Goal: Task Accomplishment & Management: Manage account settings

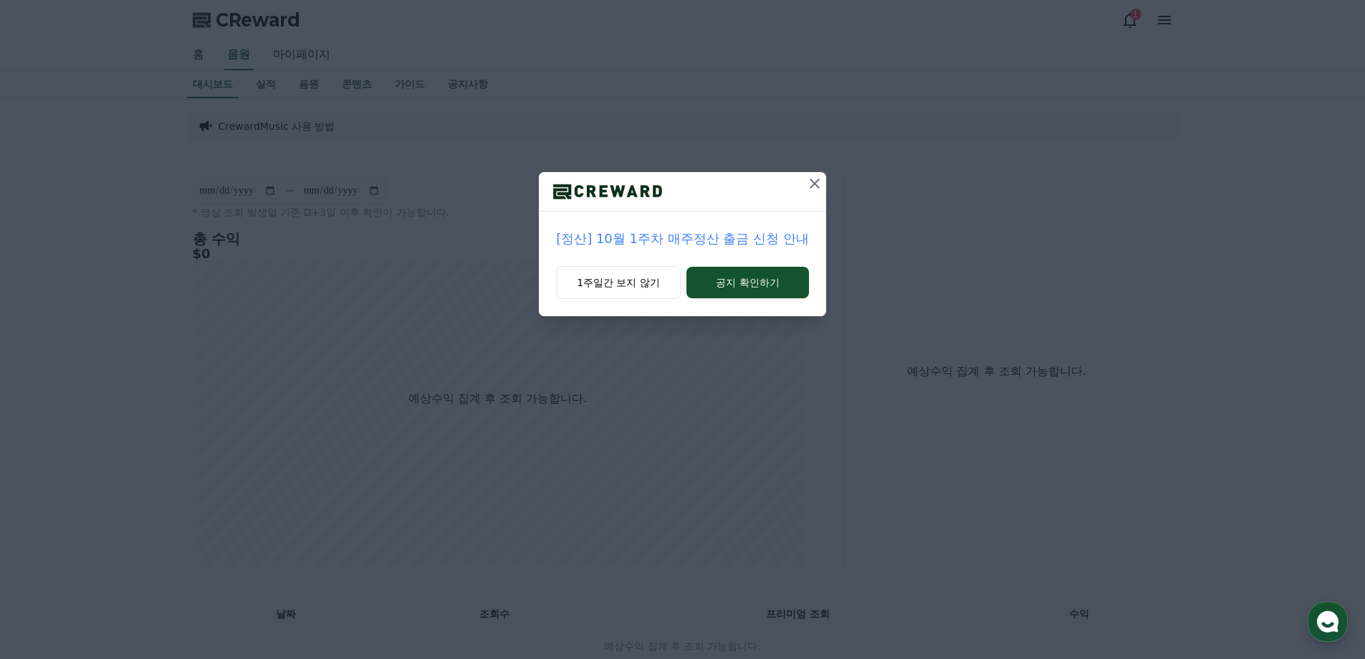
click at [816, 185] on icon at bounding box center [815, 183] width 10 height 10
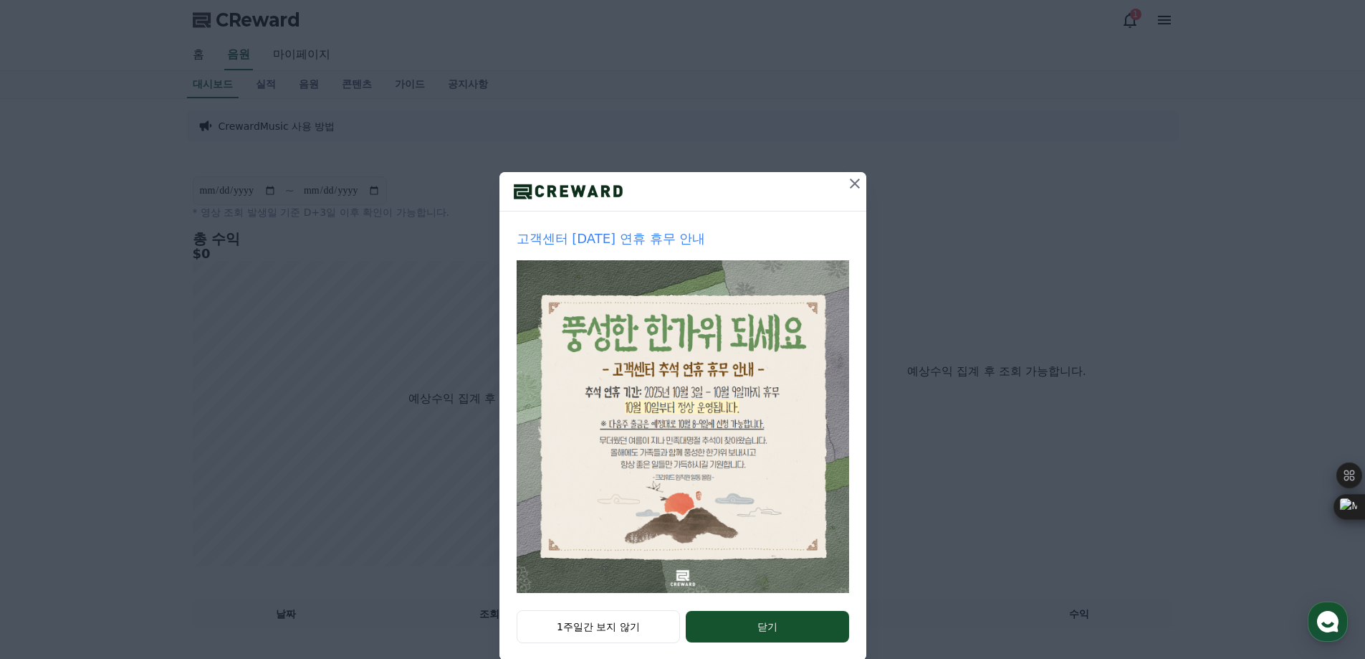
drag, startPoint x: 843, startPoint y: 185, endPoint x: 866, endPoint y: 181, distance: 23.3
click at [846, 185] on icon at bounding box center [854, 183] width 17 height 17
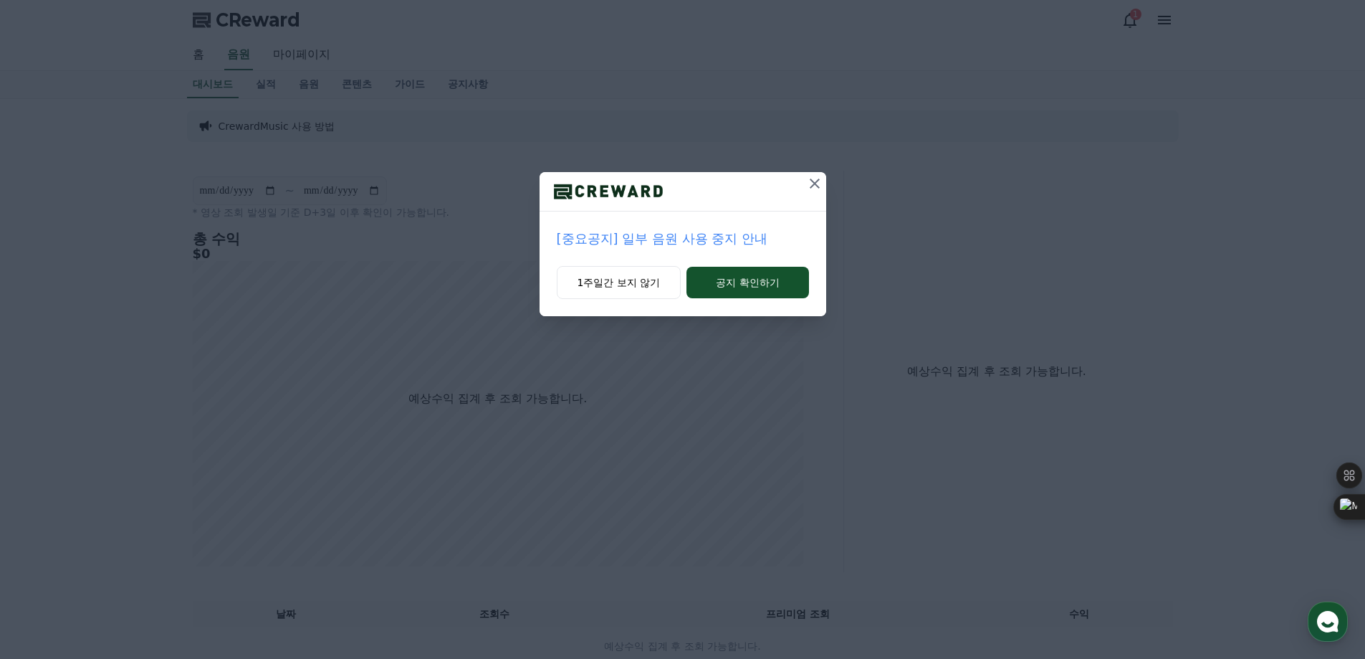
drag, startPoint x: 813, startPoint y: 183, endPoint x: 963, endPoint y: 145, distance: 155.4
click at [816, 181] on icon at bounding box center [814, 183] width 17 height 17
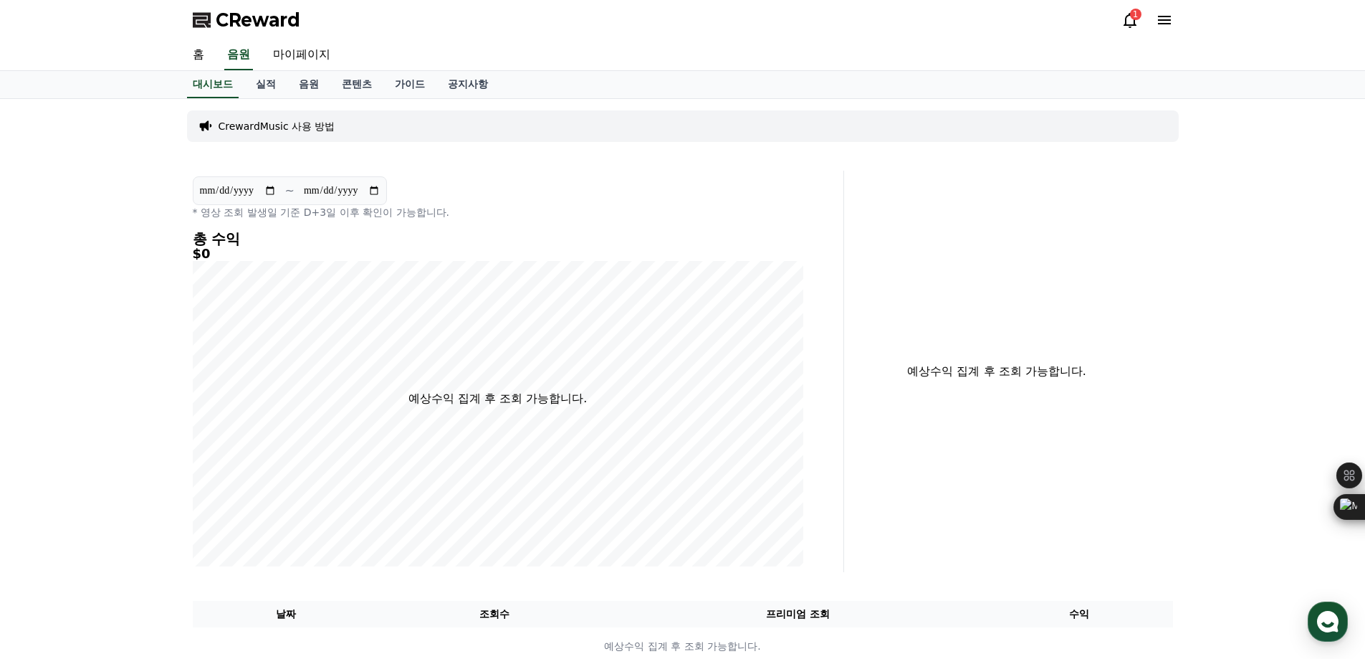
click at [1132, 25] on icon at bounding box center [1130, 20] width 13 height 15
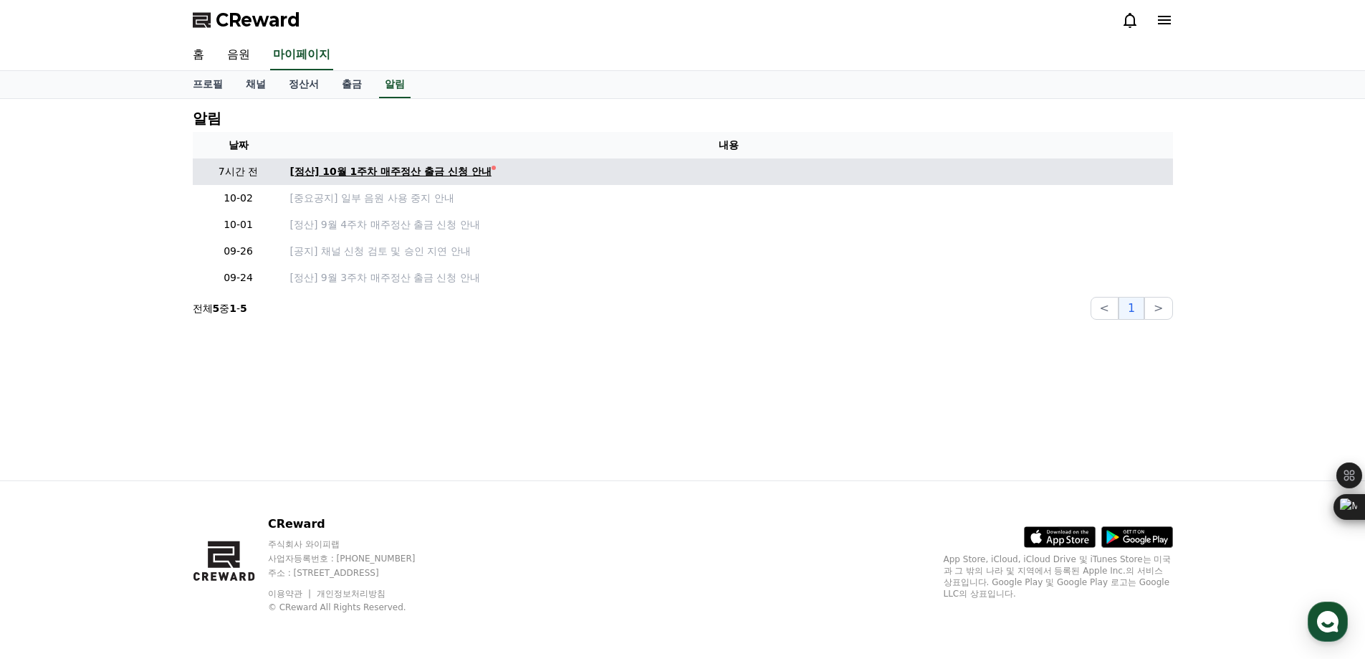
click at [377, 173] on div "[정산] 10월 1주차 매주정산 출금 신청 안내" at bounding box center [390, 171] width 201 height 15
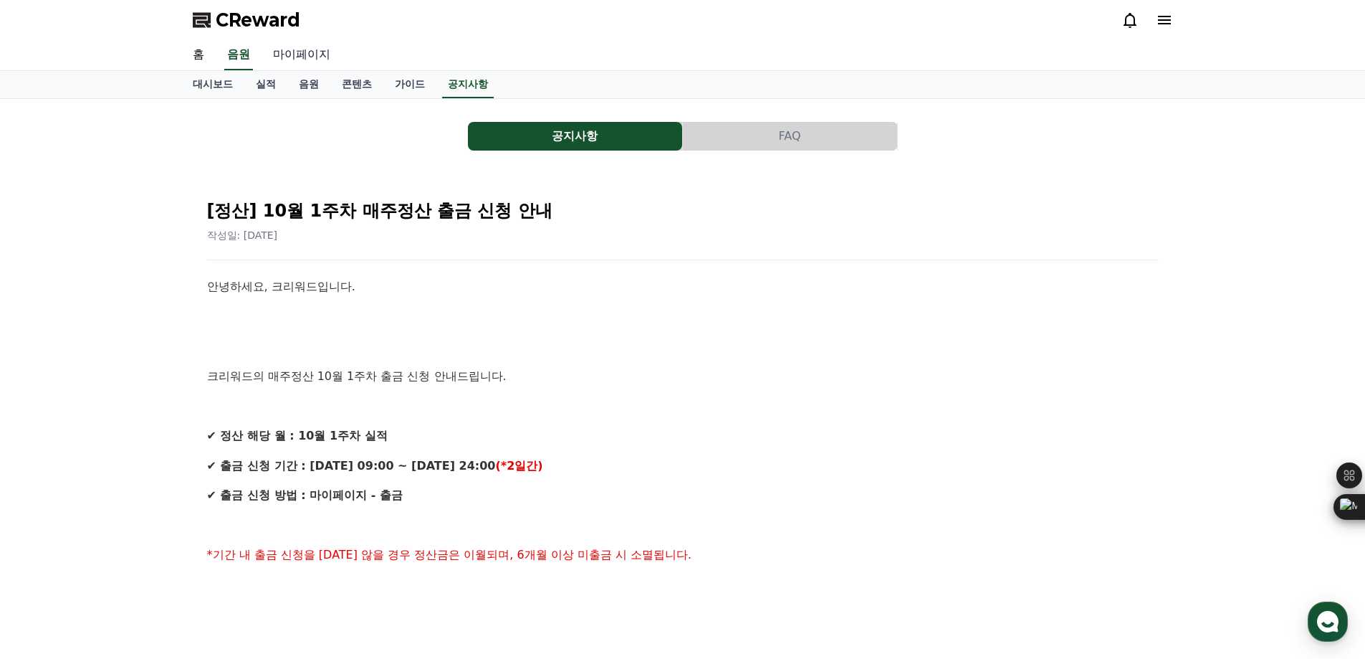
click at [290, 55] on link "마이페이지" at bounding box center [302, 55] width 80 height 30
select select "**********"
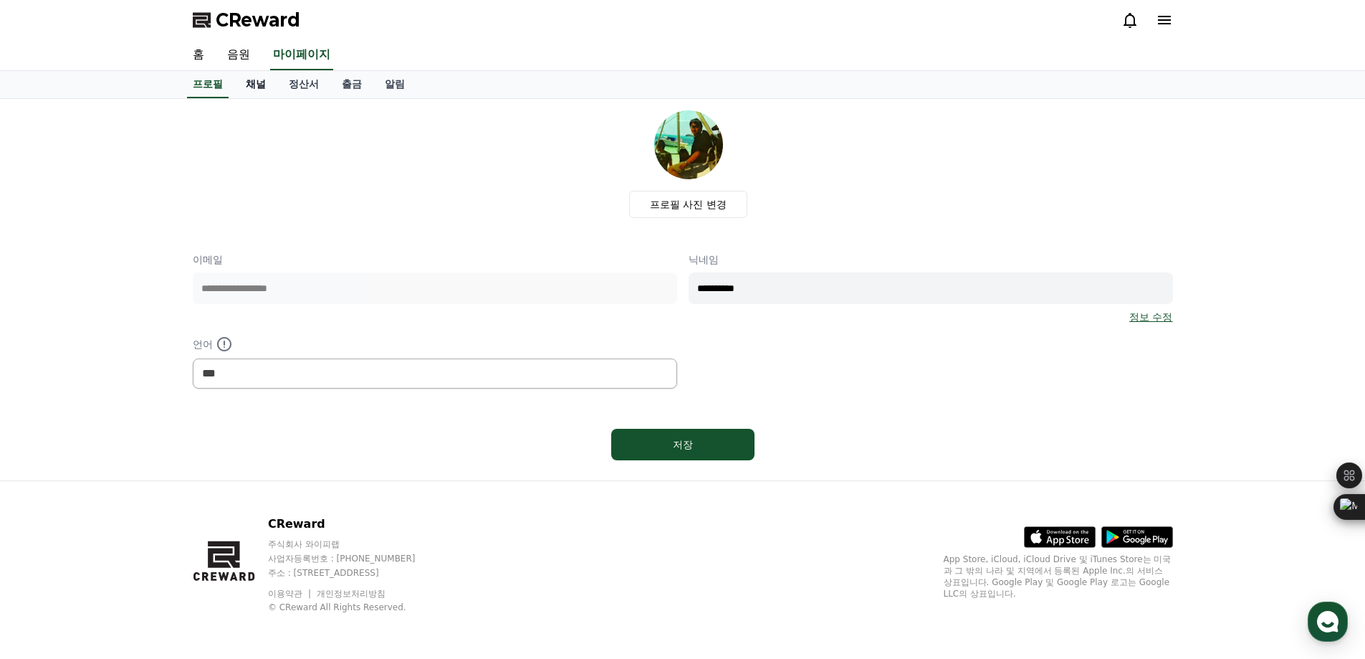
click at [263, 85] on link "채널" at bounding box center [255, 84] width 43 height 27
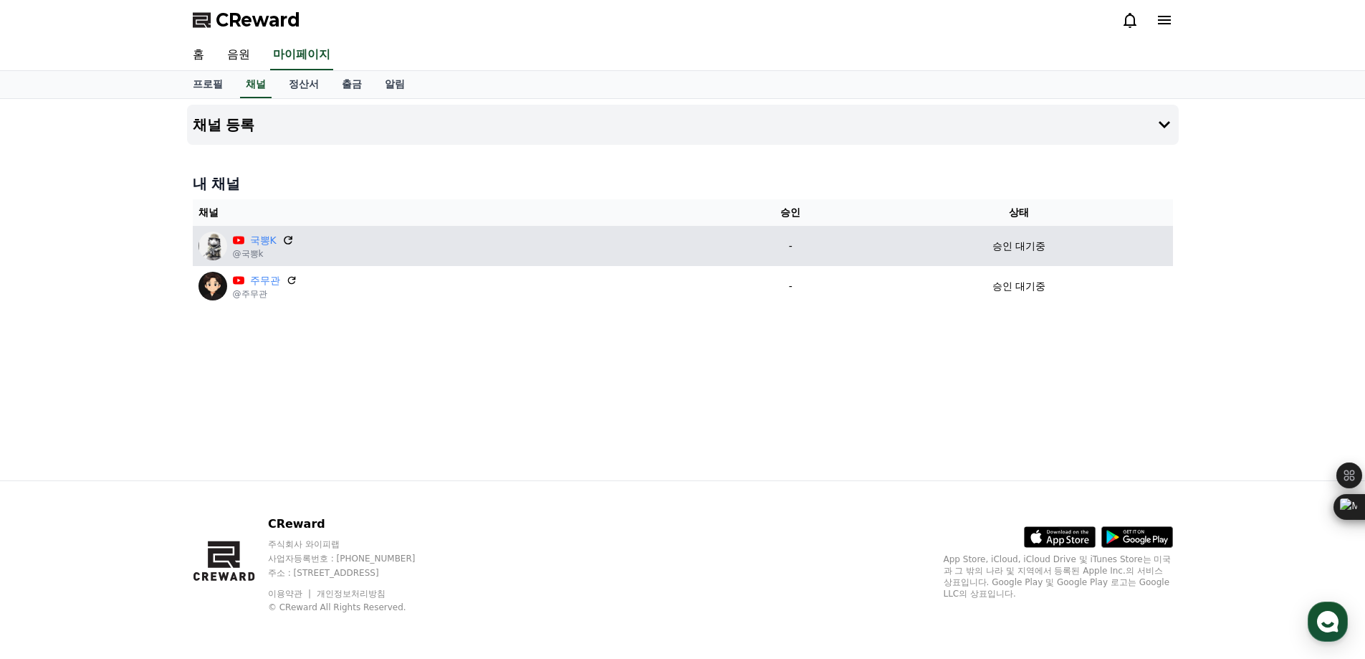
click at [286, 242] on icon at bounding box center [288, 240] width 13 height 13
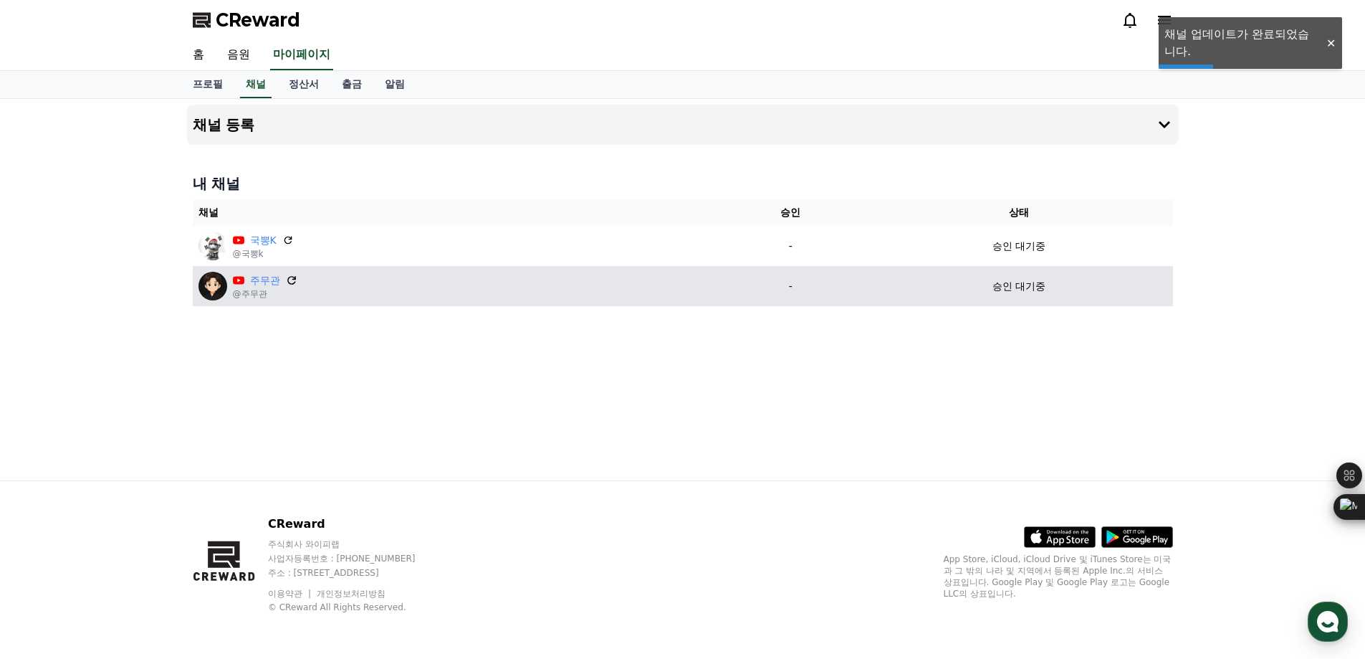
click at [291, 277] on icon at bounding box center [291, 280] width 13 height 13
